Goal: Navigation & Orientation: Find specific page/section

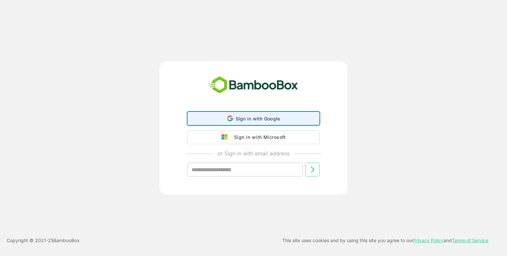
click at [239, 121] on span "Sign in with Google" at bounding box center [258, 119] width 45 height 6
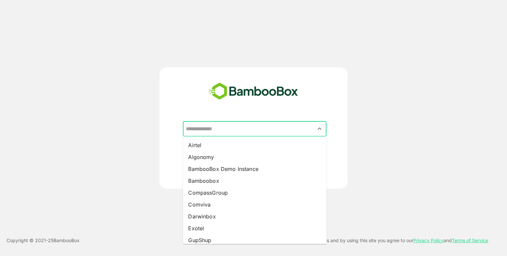
click at [233, 128] on input "text" at bounding box center [254, 129] width 141 height 13
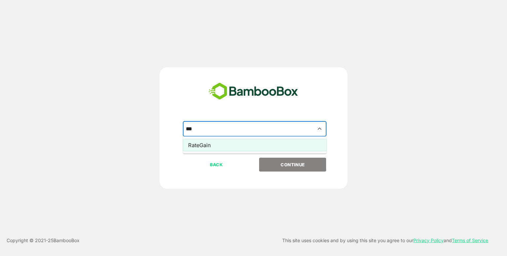
click at [259, 143] on li "RateGain" at bounding box center [255, 145] width 144 height 12
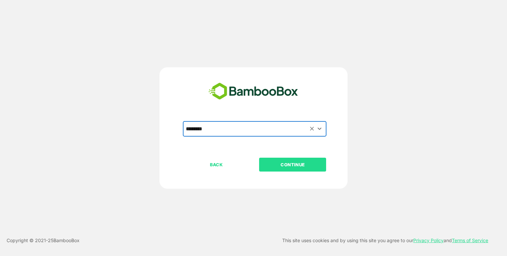
type input "********"
click at [277, 170] on button "CONTINUE" at bounding box center [292, 165] width 67 height 14
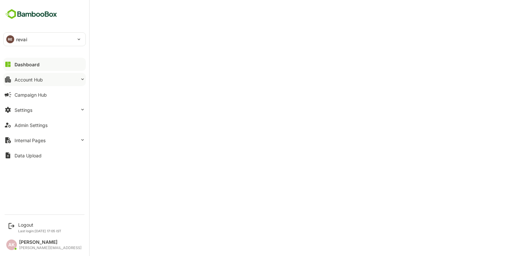
click at [59, 79] on button "Account Hub" at bounding box center [44, 79] width 83 height 13
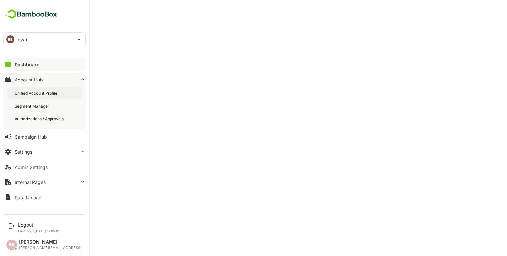
click at [56, 89] on div "Unified Account Profile" at bounding box center [44, 93] width 75 height 12
click at [32, 67] on div "Dashboard" at bounding box center [27, 65] width 24 height 6
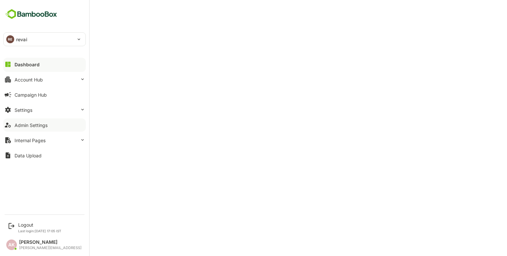
click at [23, 121] on button "Admin Settings" at bounding box center [44, 125] width 83 height 13
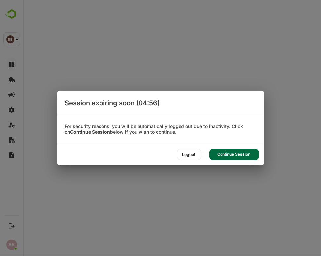
click at [251, 155] on div "Continue Session" at bounding box center [234, 155] width 50 height 12
